Goal: Task Accomplishment & Management: Use online tool/utility

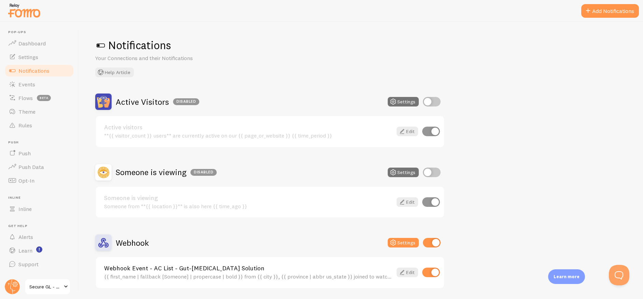
scroll to position [125, 0]
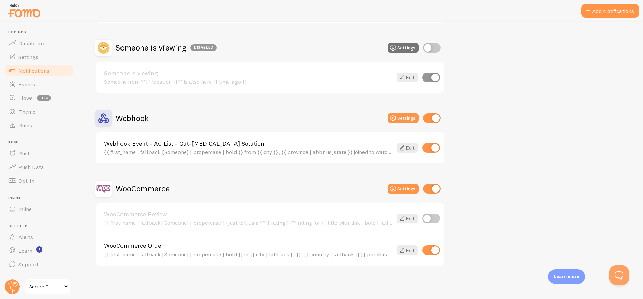
click at [131, 245] on link "WooCommerce Order" at bounding box center [248, 246] width 288 height 6
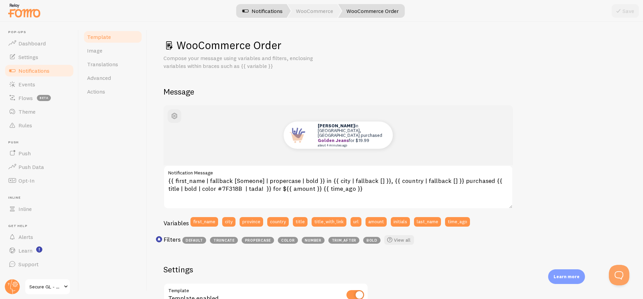
click at [280, 12] on link "Notifications" at bounding box center [262, 11] width 57 height 14
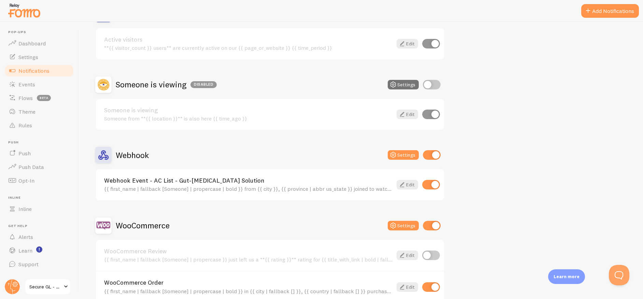
scroll to position [125, 0]
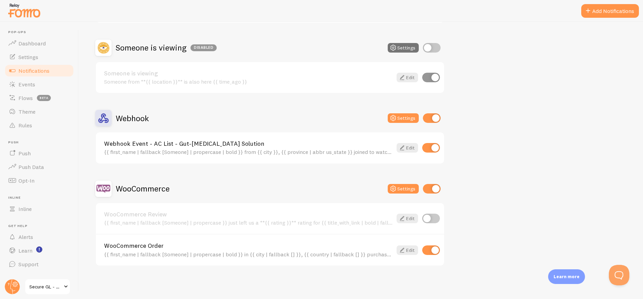
click at [215, 142] on link "Webhook Event - AC List - Gut-[MEDICAL_DATA] Solution" at bounding box center [248, 144] width 288 height 6
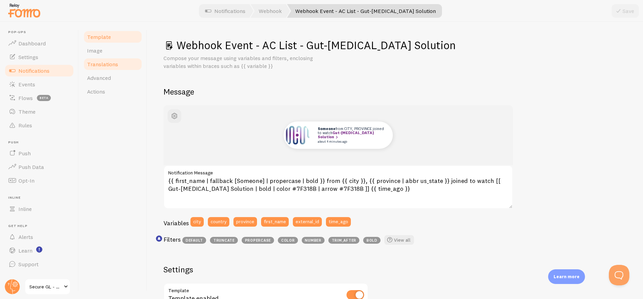
click at [106, 57] on link "Translations" at bounding box center [113, 64] width 60 height 14
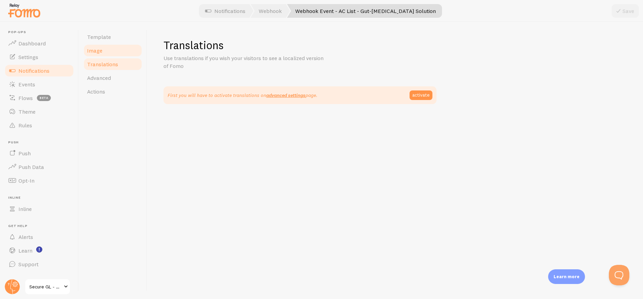
click at [107, 52] on link "Image" at bounding box center [113, 51] width 60 height 14
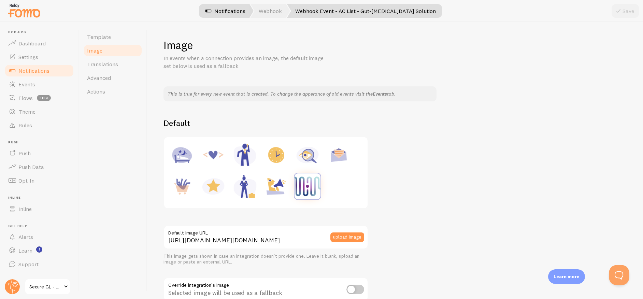
click at [242, 14] on link "Notifications" at bounding box center [225, 11] width 57 height 14
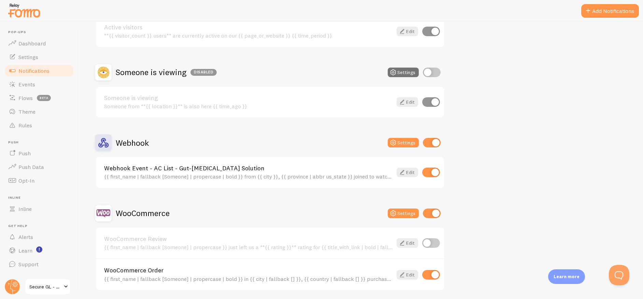
scroll to position [125, 0]
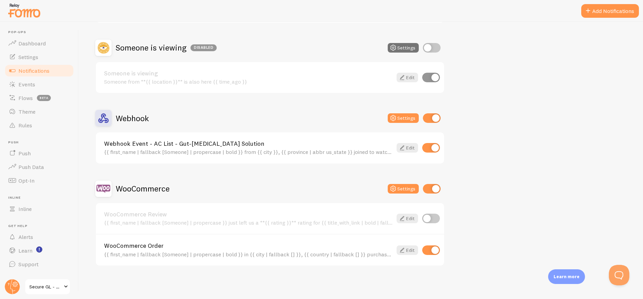
click at [159, 246] on link "WooCommerce Order" at bounding box center [248, 246] width 288 height 6
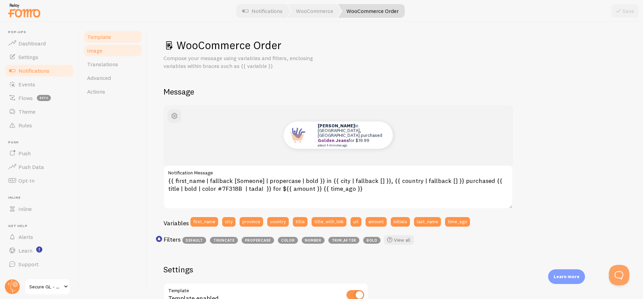
click at [107, 51] on link "Image" at bounding box center [113, 51] width 60 height 14
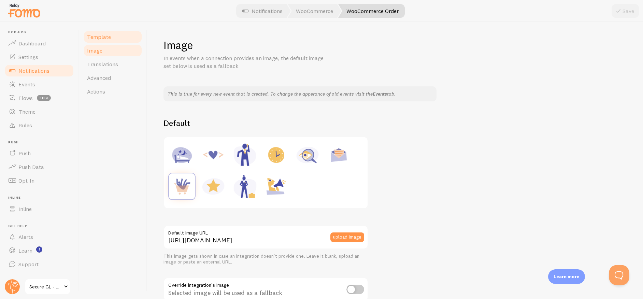
click at [115, 40] on link "Template" at bounding box center [113, 37] width 60 height 14
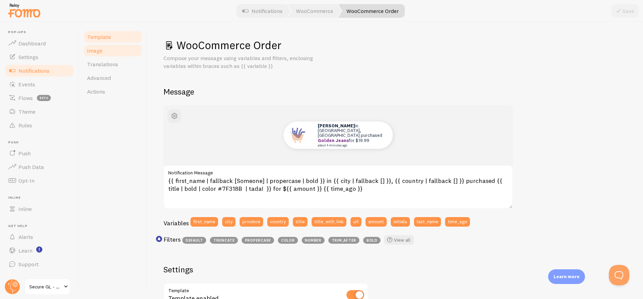
click at [112, 48] on link "Image" at bounding box center [113, 51] width 60 height 14
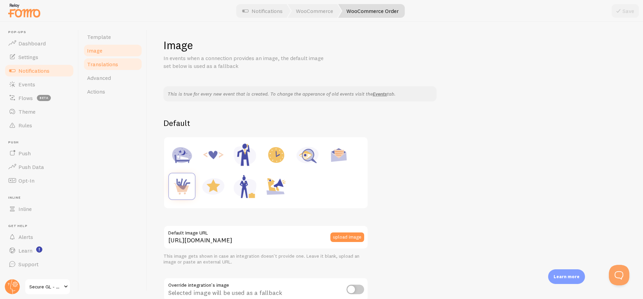
click at [113, 62] on span "Translations" at bounding box center [102, 64] width 31 height 7
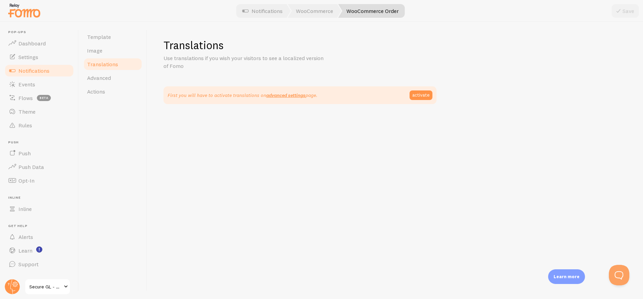
click at [264, 12] on link "Notifications" at bounding box center [262, 11] width 57 height 14
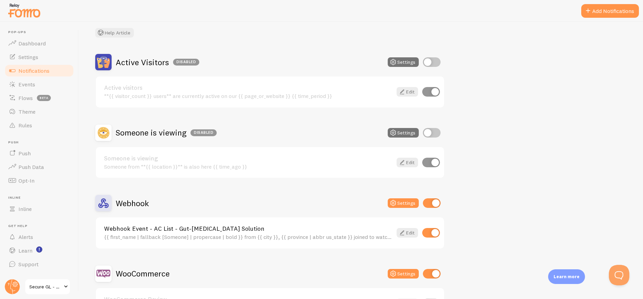
scroll to position [66, 0]
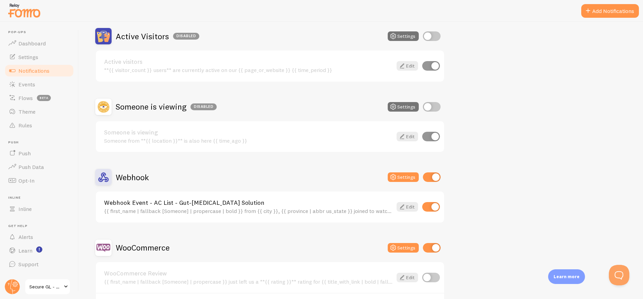
click at [216, 205] on link "Webhook Event - AC List - Gut-[MEDICAL_DATA] Solution" at bounding box center [248, 203] width 288 height 6
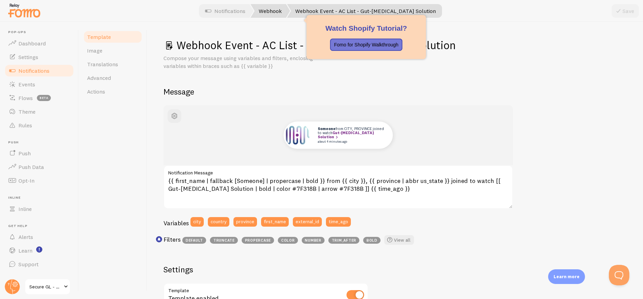
click at [274, 11] on link "Webhook" at bounding box center [271, 11] width 40 height 14
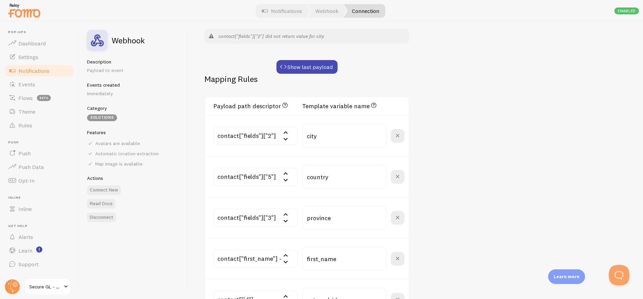
scroll to position [194, 0]
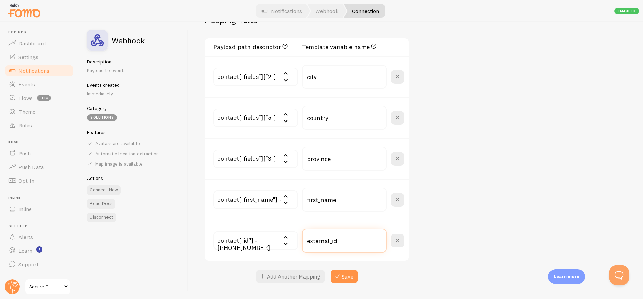
click at [330, 244] on input "external_id" at bounding box center [344, 241] width 85 height 24
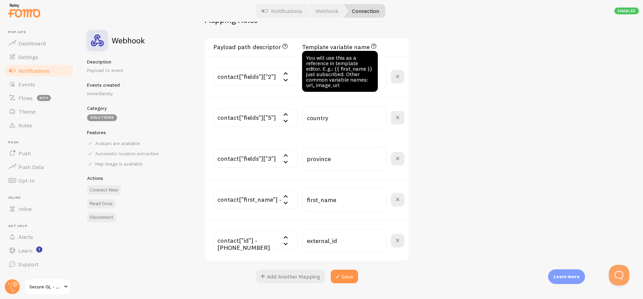
click at [333, 86] on div "You will use this as a reference in template editor. E.g.: {{ first_name }} jus…" at bounding box center [340, 71] width 76 height 41
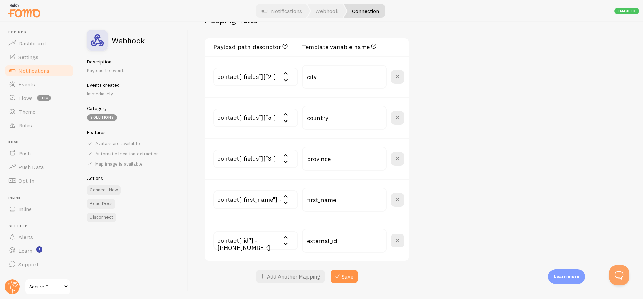
click at [493, 183] on div "Settings Connection Connection enabled Disabled Connections won't create new Ev…" at bounding box center [415, 160] width 455 height 277
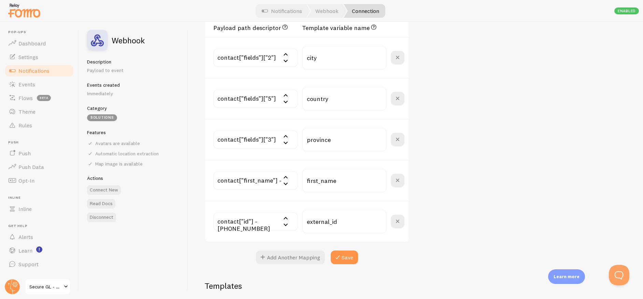
scroll to position [82, 0]
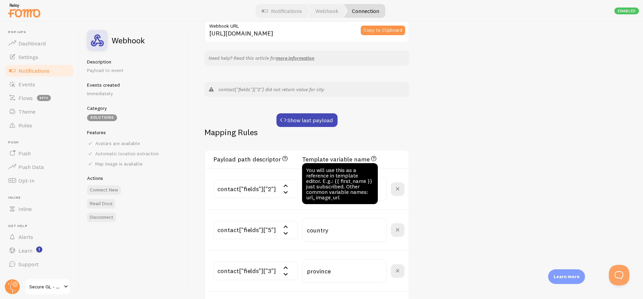
click at [374, 158] on icon at bounding box center [374, 158] width 8 height 10
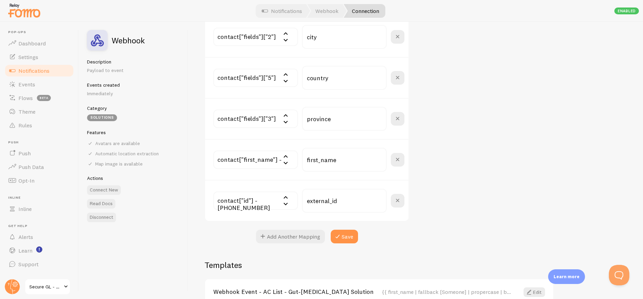
scroll to position [273, 0]
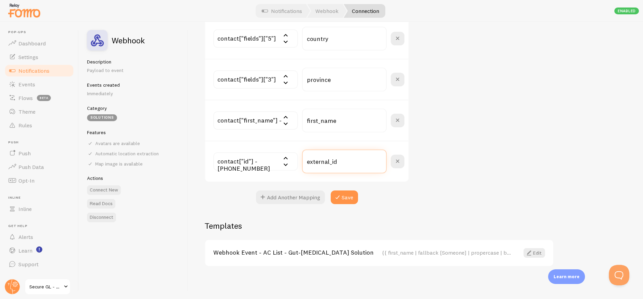
click at [331, 163] on input "external_id" at bounding box center [344, 161] width 85 height 24
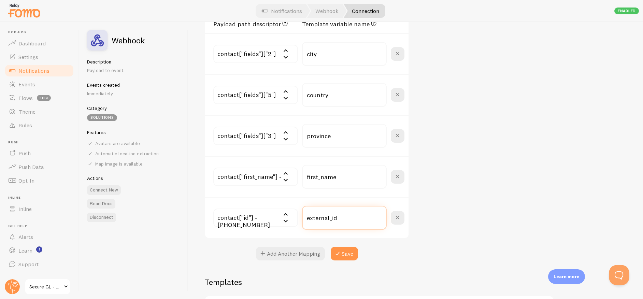
scroll to position [158, 0]
